Goal: Task Accomplishment & Management: Use online tool/utility

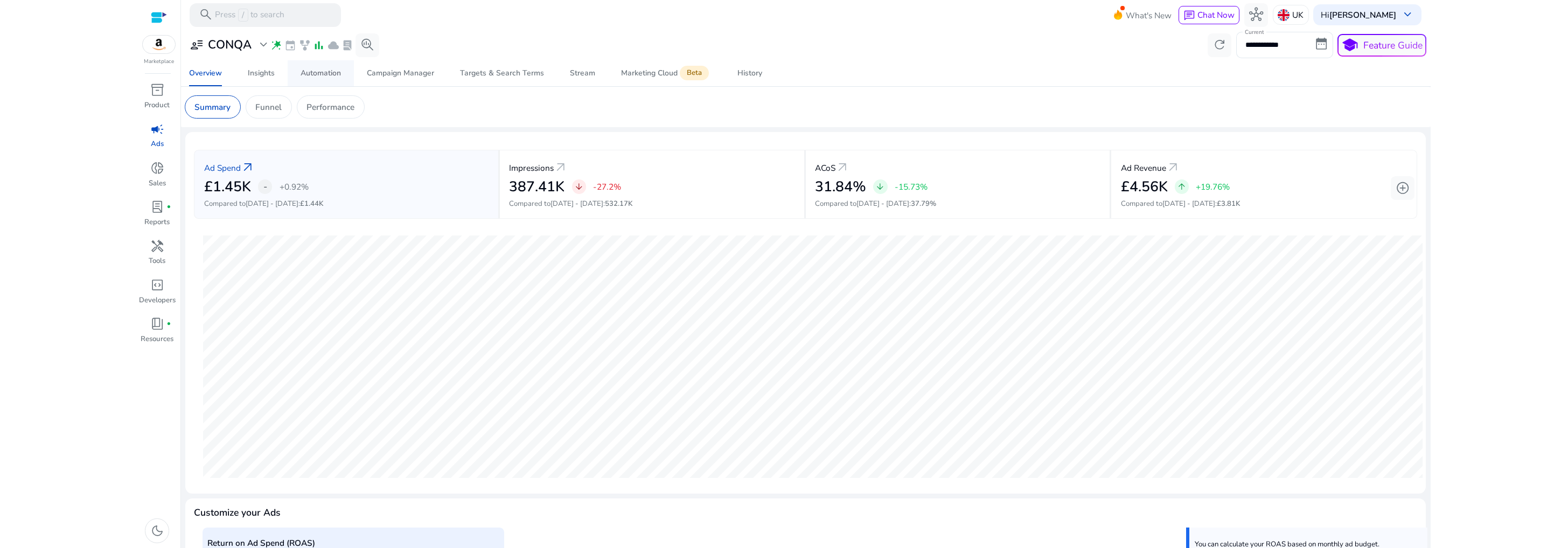
click at [313, 75] on div "Automation" at bounding box center [321, 73] width 40 height 7
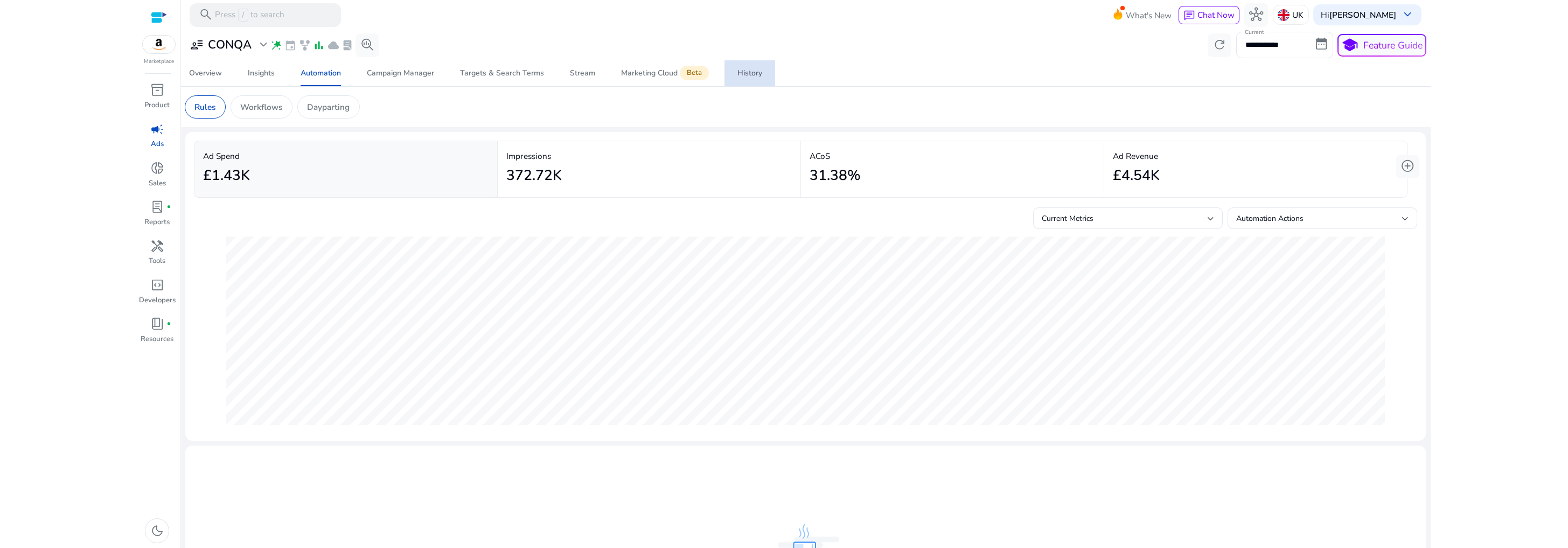
click at [731, 74] on link "History" at bounding box center [749, 73] width 51 height 26
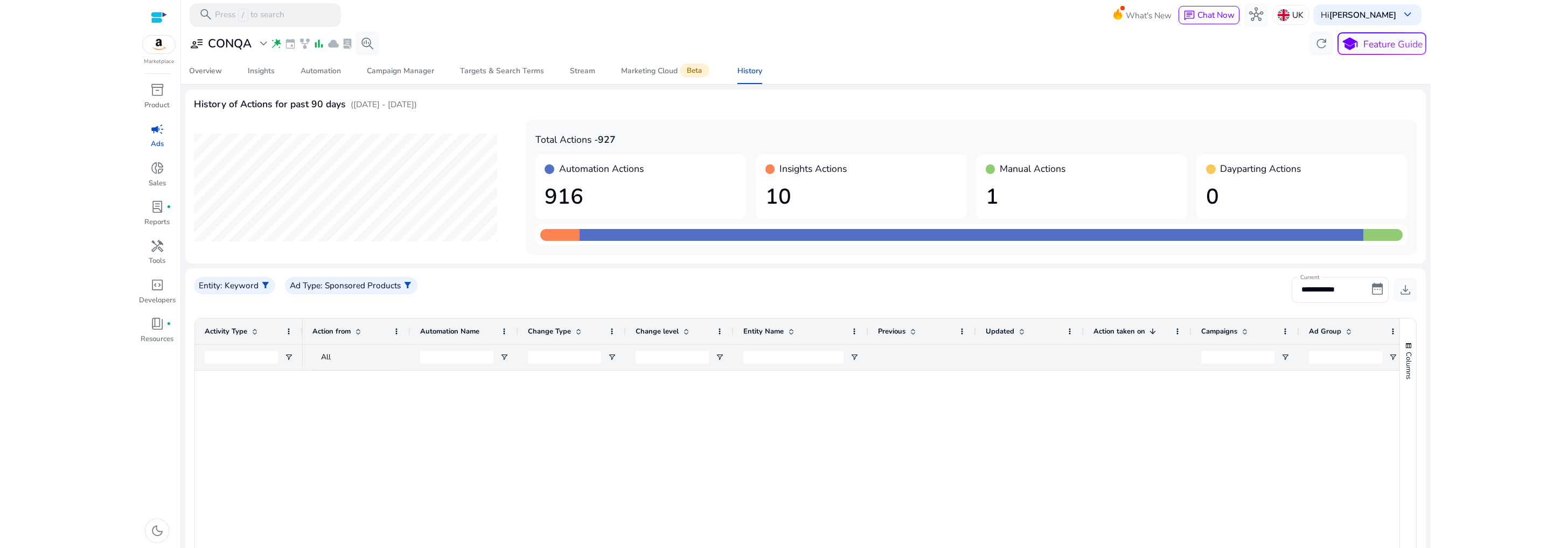
scroll to position [789, 0]
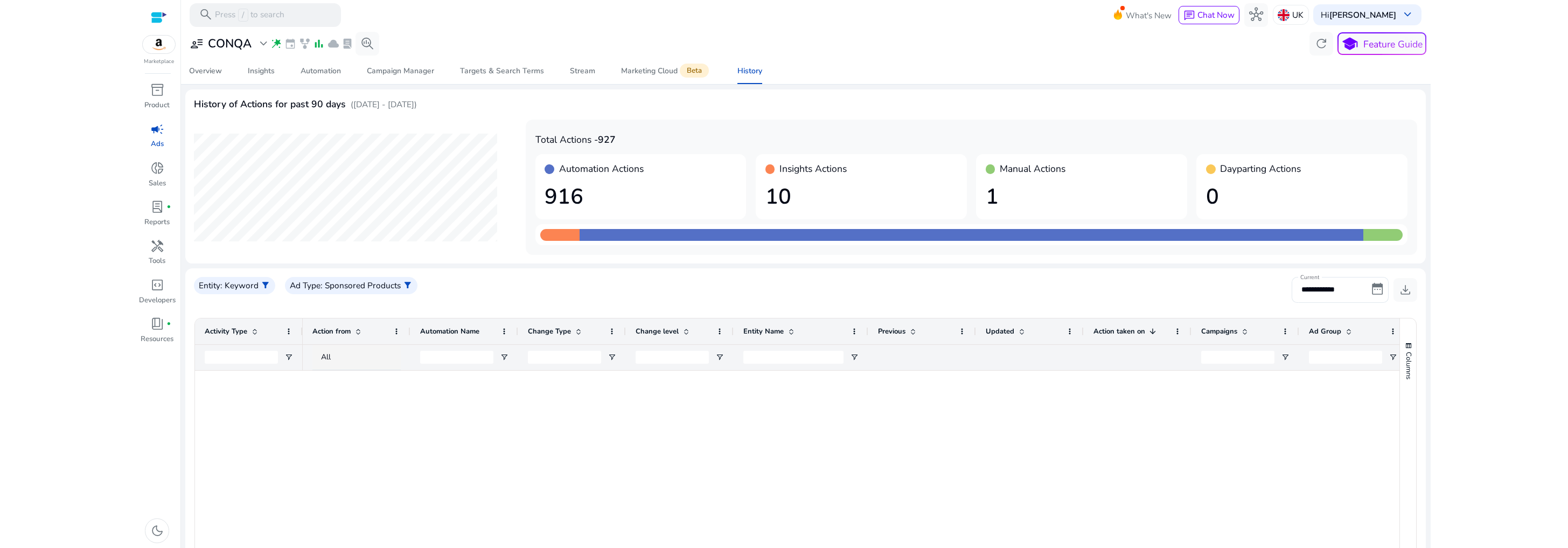
scroll to position [789, 0]
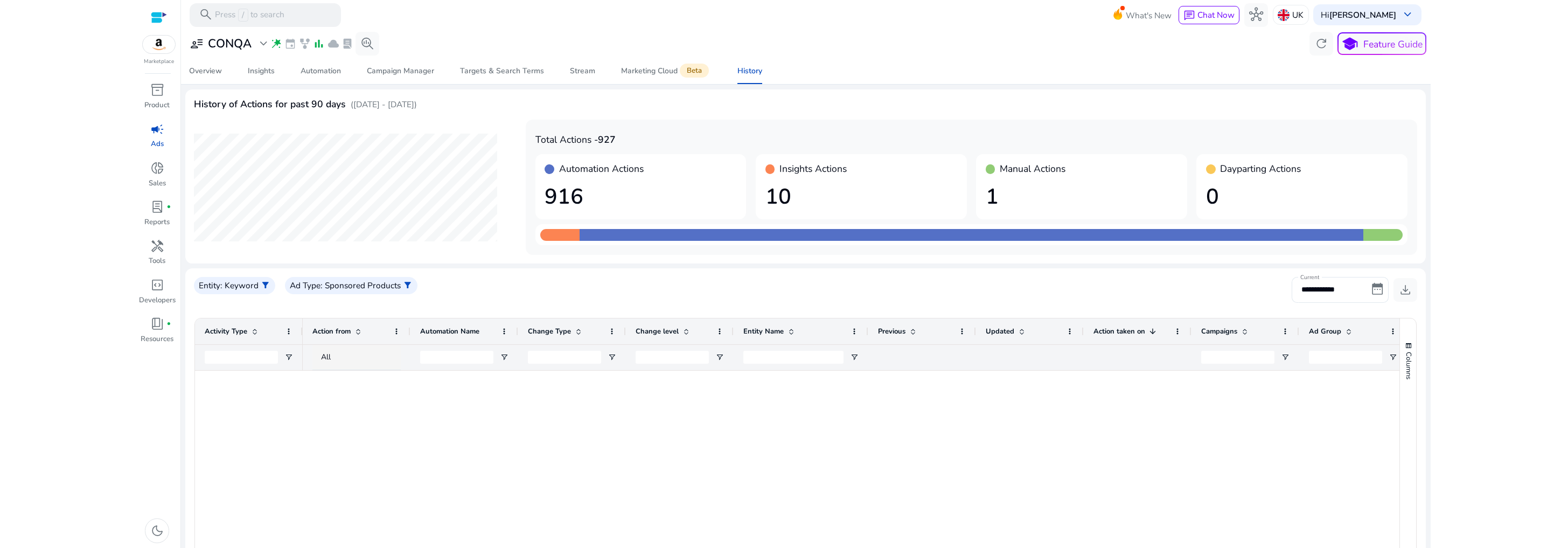
scroll to position [789, 0]
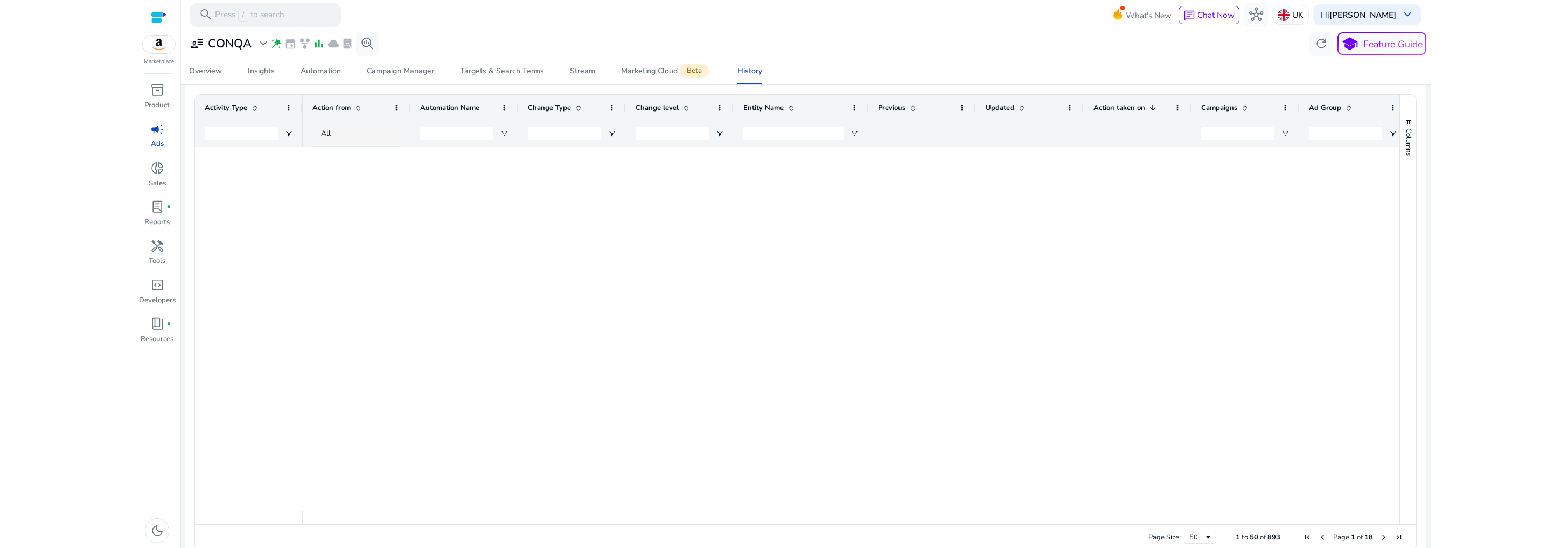
scroll to position [789, 0]
